Goal: Check status: Check status

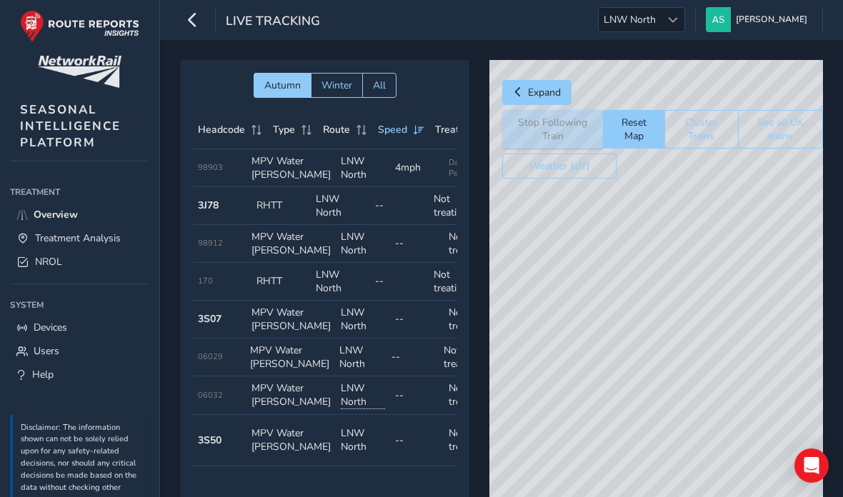
click at [684, 31] on div at bounding box center [673, 20] width 24 height 24
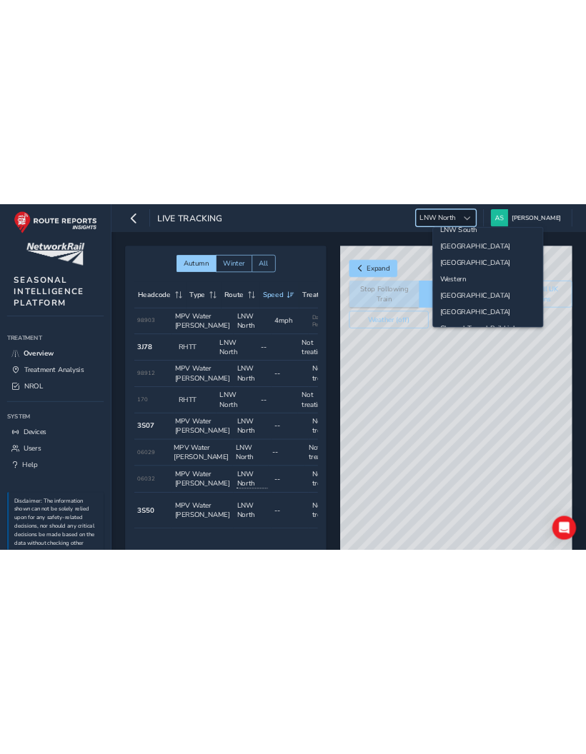
scroll to position [94, 0]
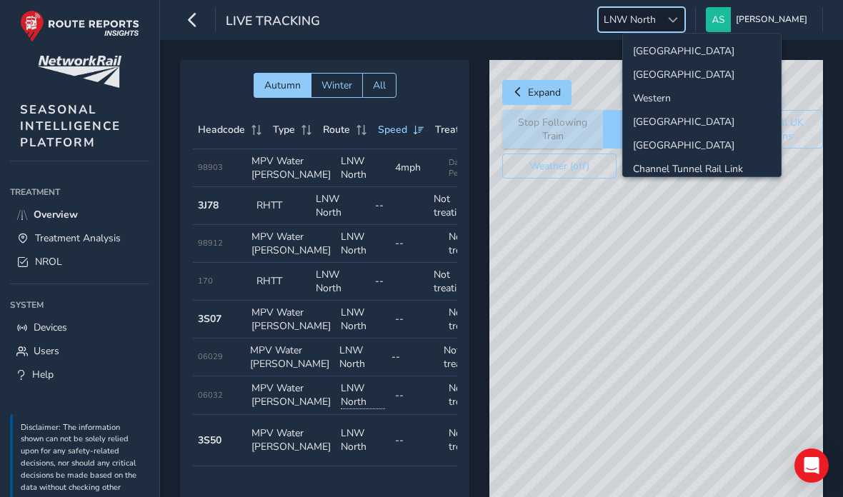
click at [716, 134] on li "[GEOGRAPHIC_DATA]" at bounding box center [702, 122] width 158 height 24
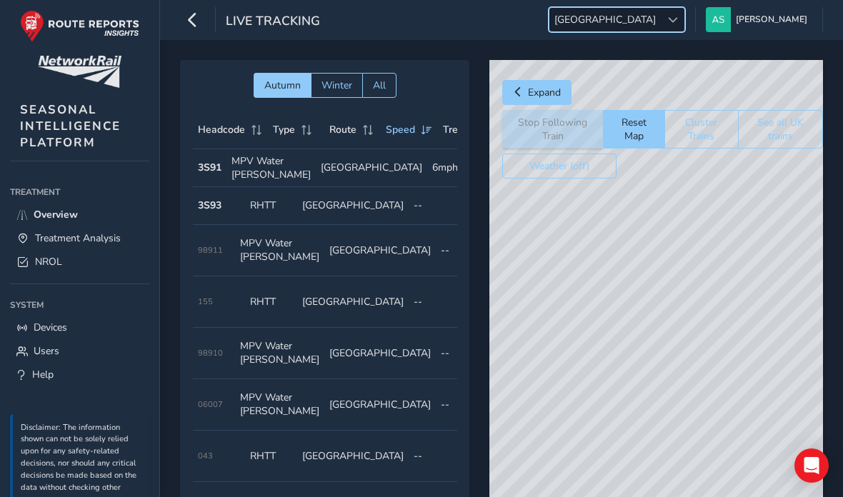
click at [44, 269] on span "NROL" at bounding box center [48, 262] width 27 height 14
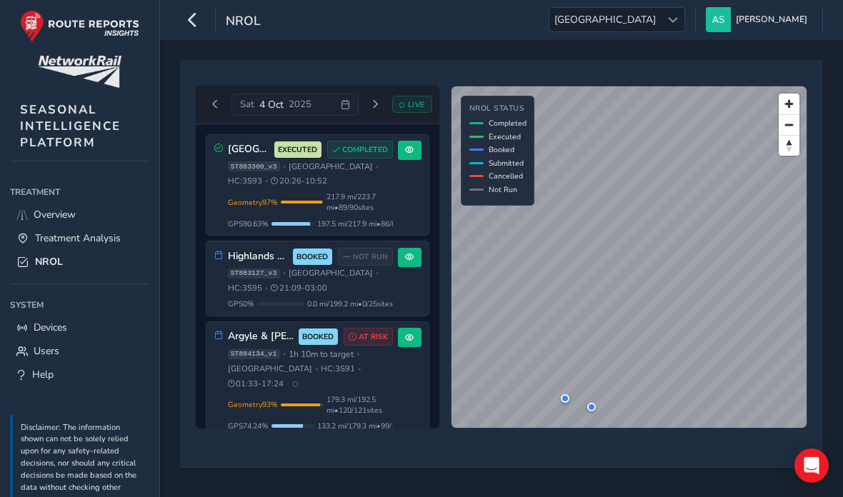
click at [271, 294] on span "21:09 - 03:00" at bounding box center [299, 288] width 56 height 11
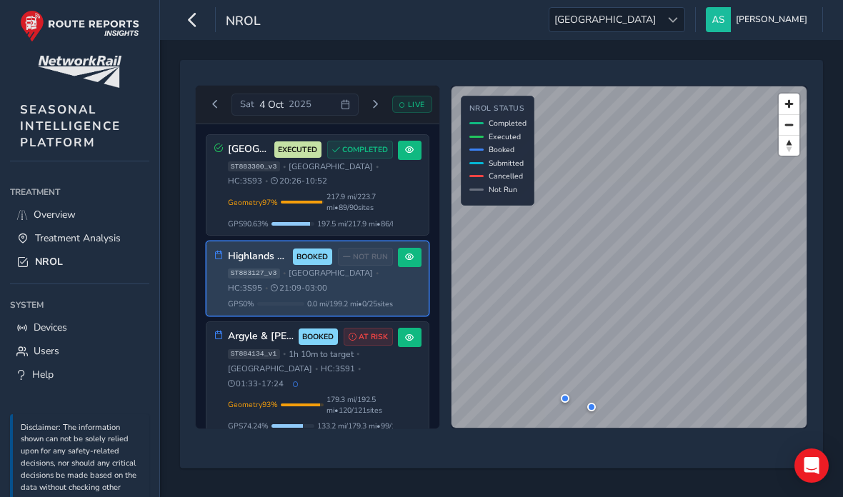
click at [304, 370] on div "ST884134_v1 • 1h 10m to target • [GEOGRAPHIC_DATA] • HC: 3S91 • 01:33 - 17:24" at bounding box center [310, 369] width 165 height 41
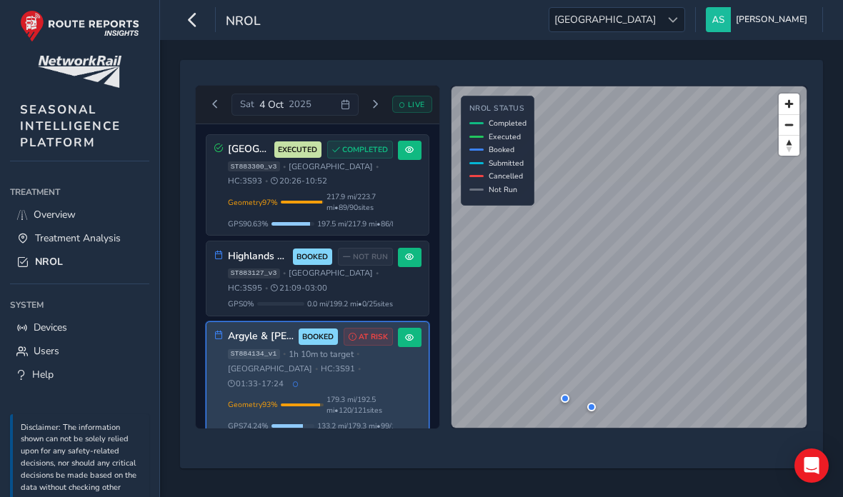
click at [409, 342] on span at bounding box center [409, 338] width 9 height 9
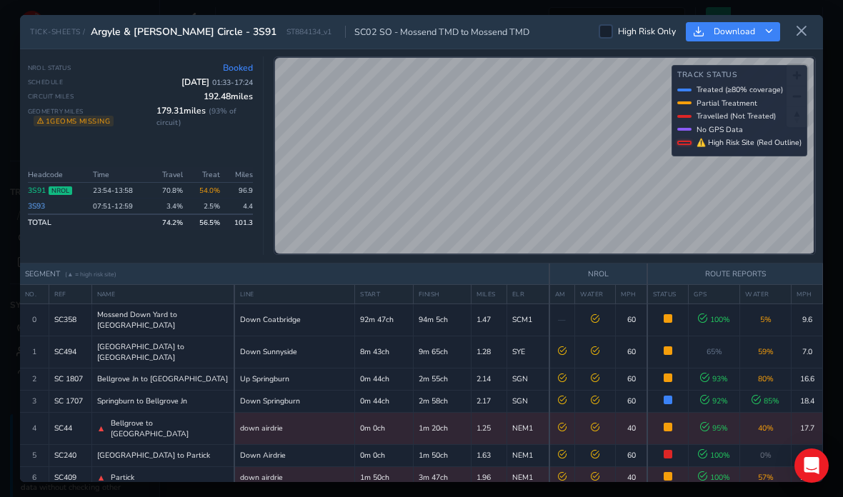
click at [796, 20] on button at bounding box center [801, 32] width 23 height 24
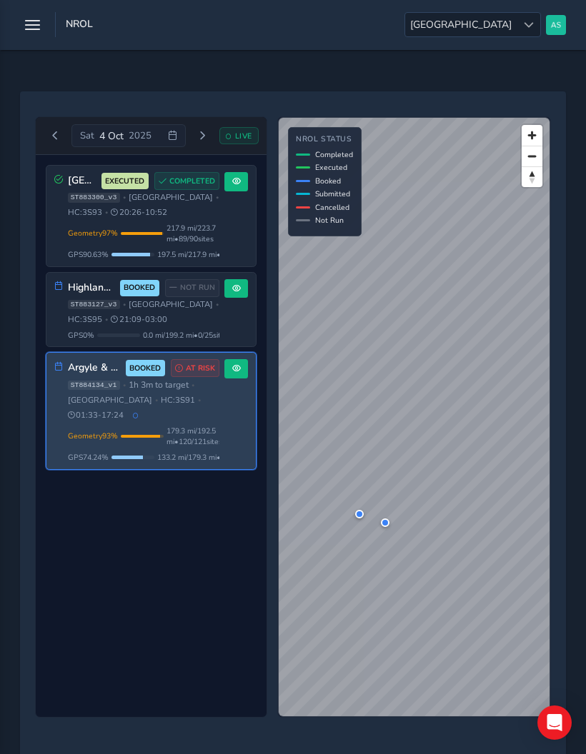
click at [511, 28] on span "[GEOGRAPHIC_DATA]" at bounding box center [460, 25] width 111 height 24
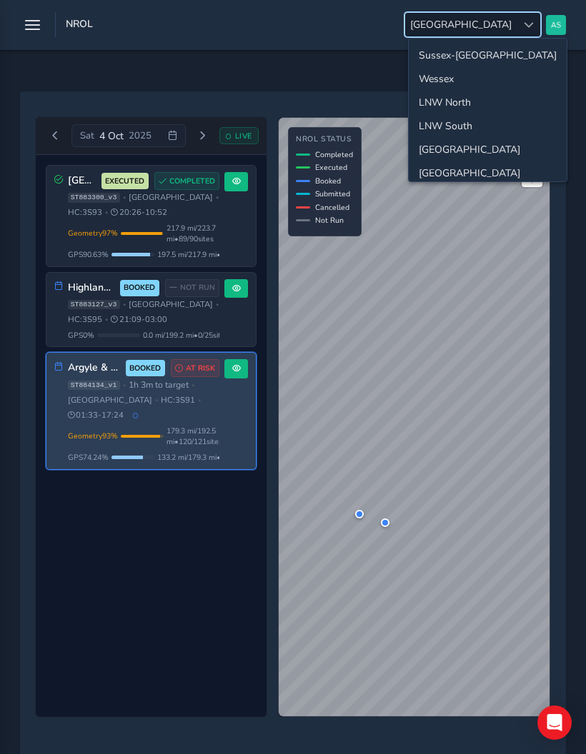
scroll to position [56, 0]
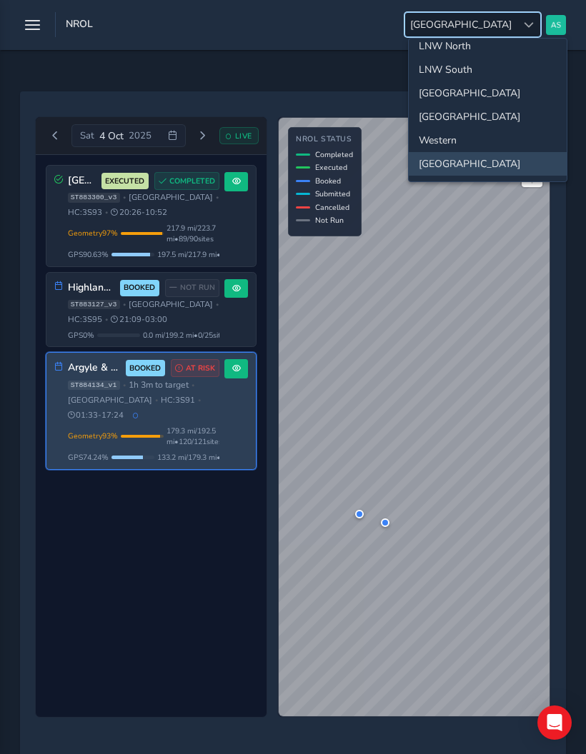
click at [513, 139] on li "Western" at bounding box center [488, 141] width 158 height 24
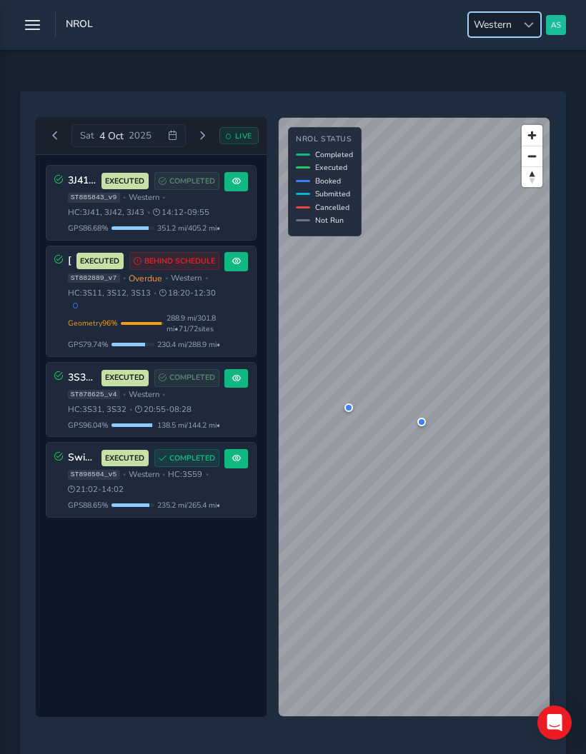
click at [508, 17] on span "Western" at bounding box center [492, 25] width 48 height 24
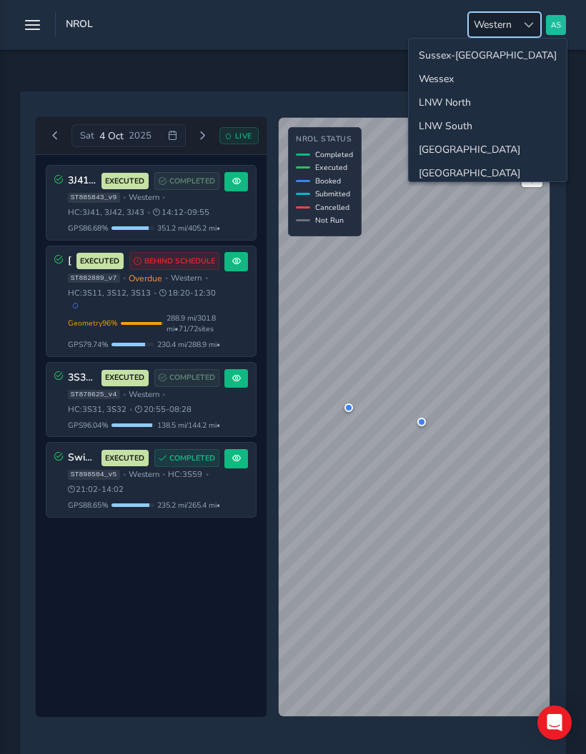
scroll to position [32, 0]
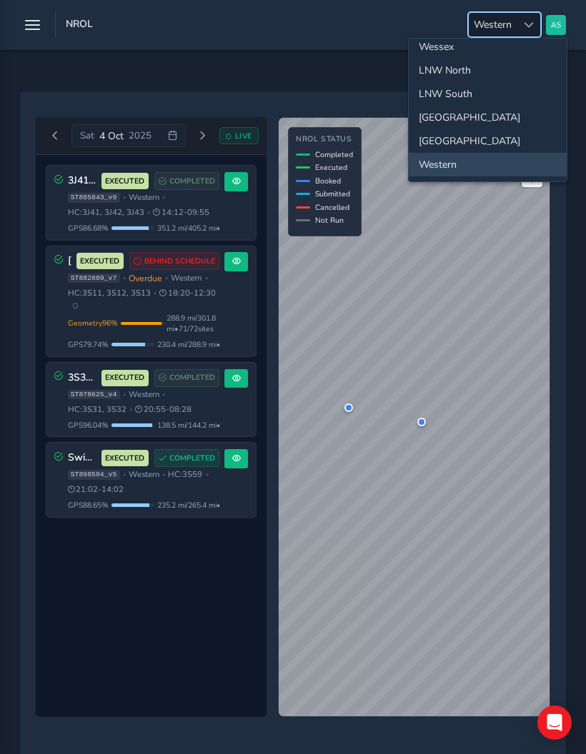
click at [495, 149] on li "[GEOGRAPHIC_DATA]" at bounding box center [488, 141] width 158 height 24
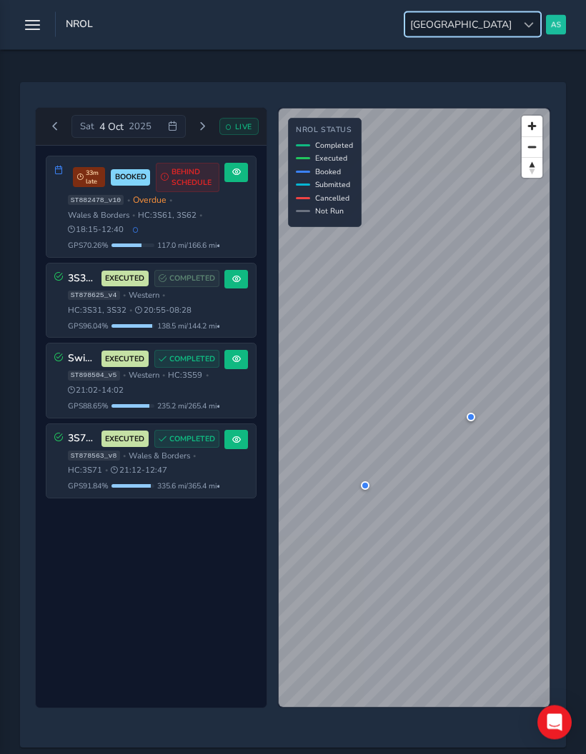
scroll to position [0, 0]
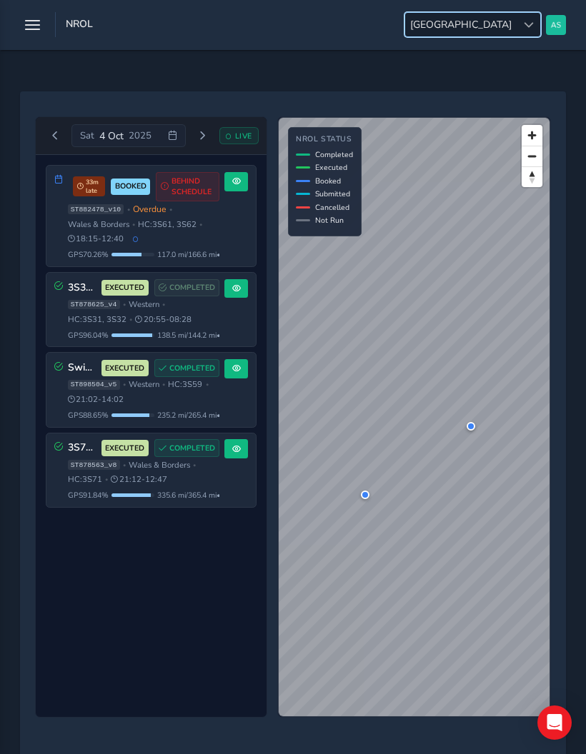
click at [184, 249] on div "Port Talbot Up Sidings FO 33m late BOOKED BEHIND SCHEDULE ST882478_v10 • Overdu…" at bounding box center [144, 216] width 152 height 88
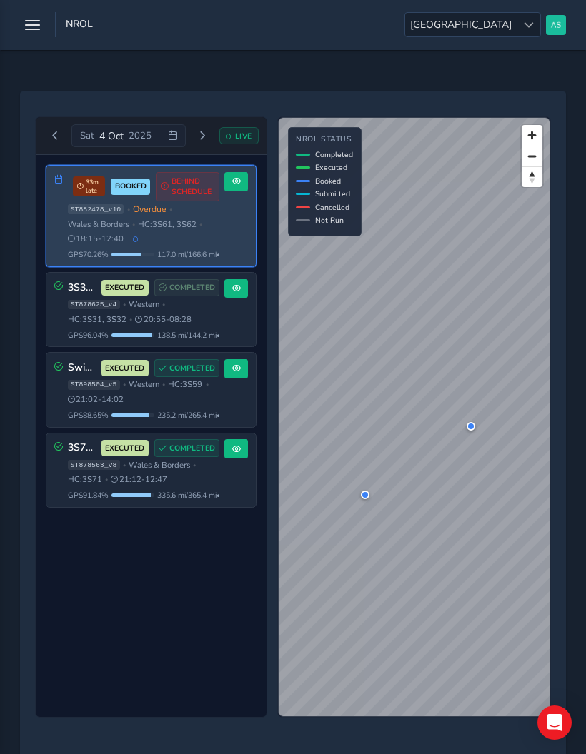
click at [236, 186] on span at bounding box center [236, 181] width 9 height 9
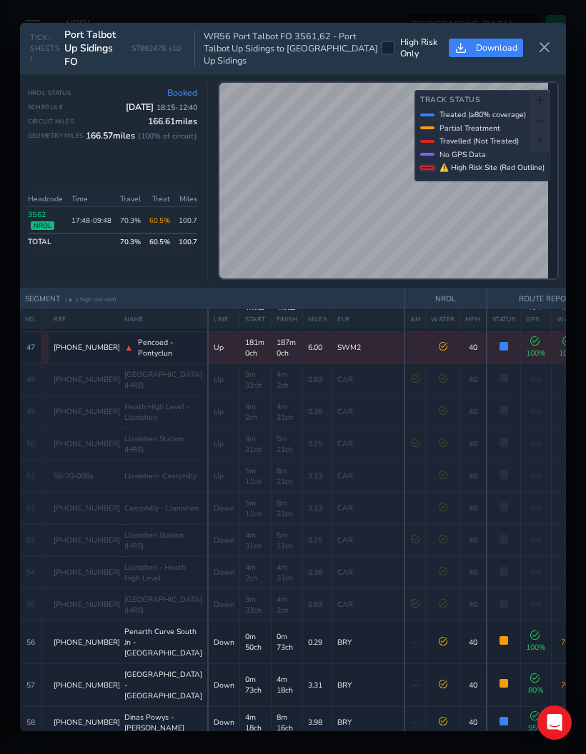
scroll to position [1539, 0]
click at [548, 41] on icon at bounding box center [544, 47] width 13 height 13
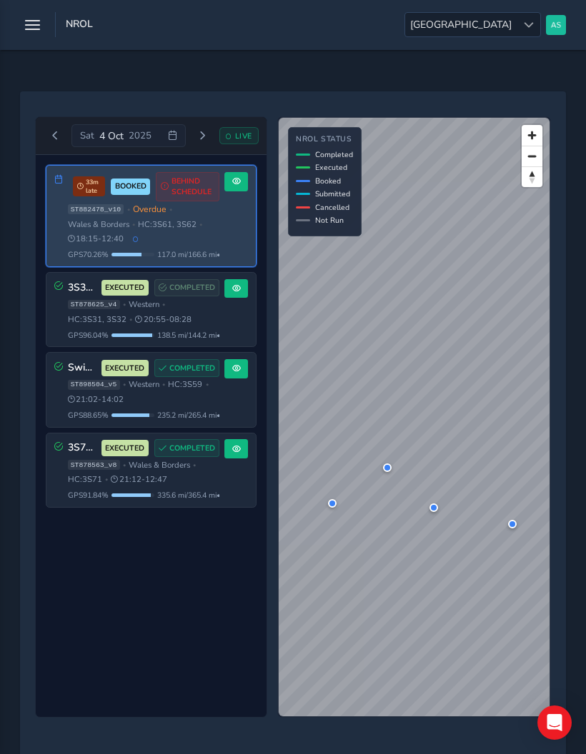
click at [527, 27] on span at bounding box center [528, 25] width 10 height 10
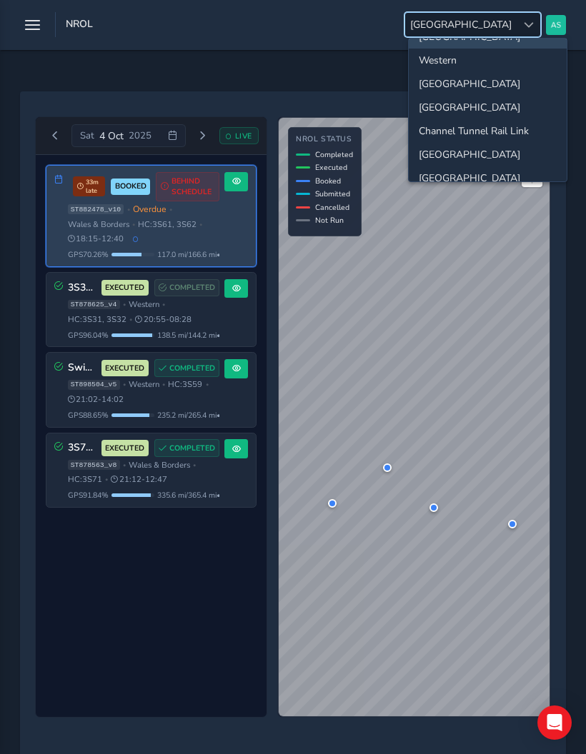
scroll to position [124, 0]
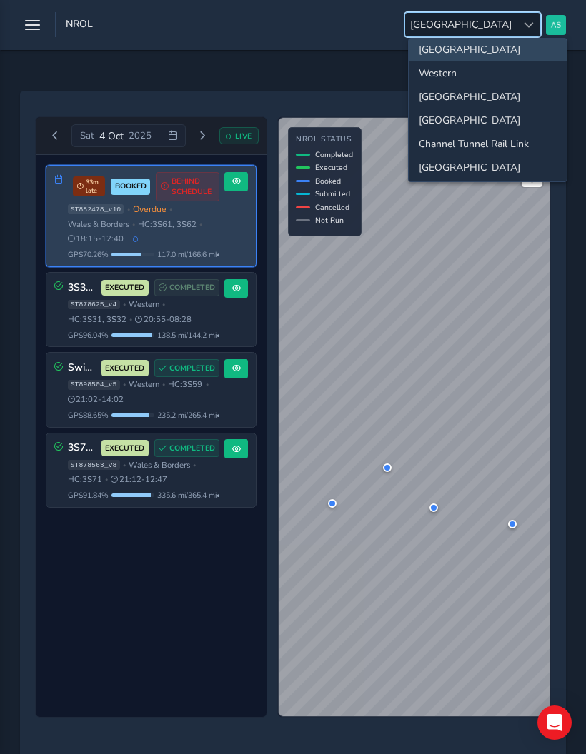
click at [508, 121] on li "[GEOGRAPHIC_DATA]" at bounding box center [488, 121] width 158 height 24
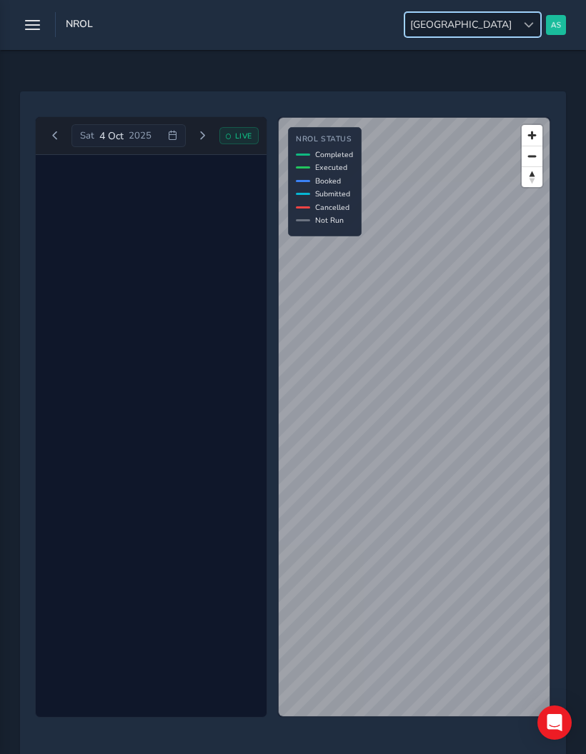
click at [516, 27] on div at bounding box center [528, 25] width 24 height 24
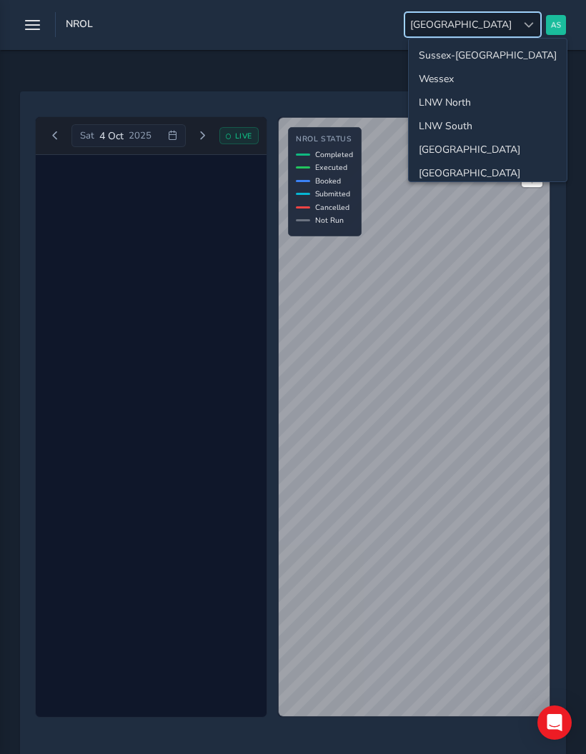
scroll to position [81, 0]
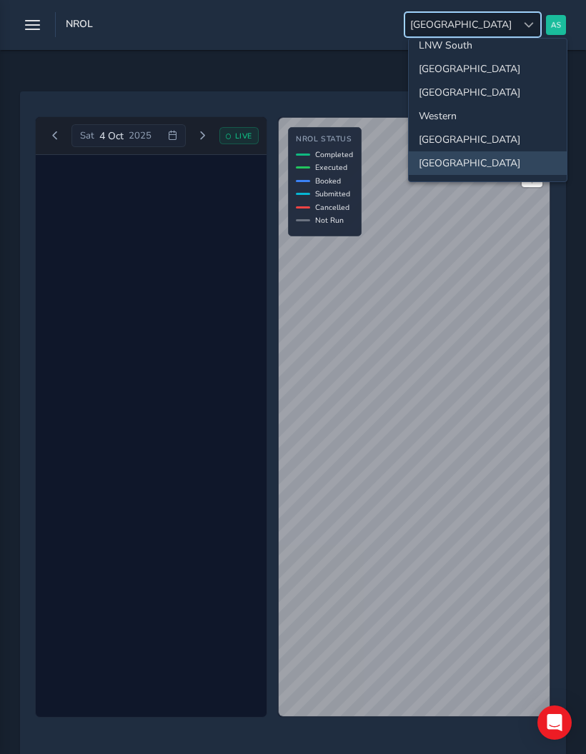
click at [517, 71] on li "[GEOGRAPHIC_DATA]" at bounding box center [488, 69] width 158 height 24
